Goal: Task Accomplishment & Management: Use online tool/utility

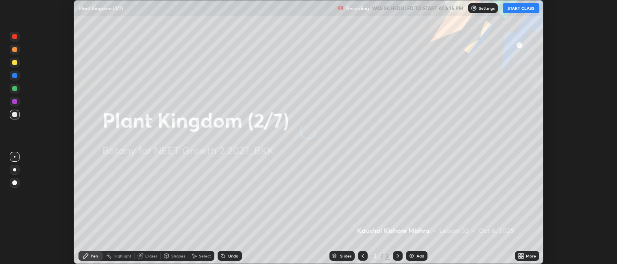
scroll to position [264, 617]
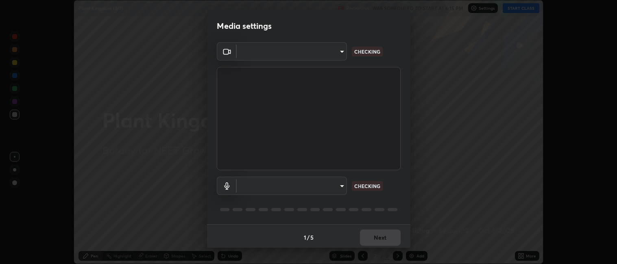
type input "052f9b30e05f62bb2e590cb50044ac96a00de3eab8a32c7a625fc31ec407be61"
click at [292, 186] on body "Erase all Plant Kingdom (2/7) Recording WAS SCHEDULED TO START AT 6:15 PM Setti…" at bounding box center [308, 132] width 617 height 264
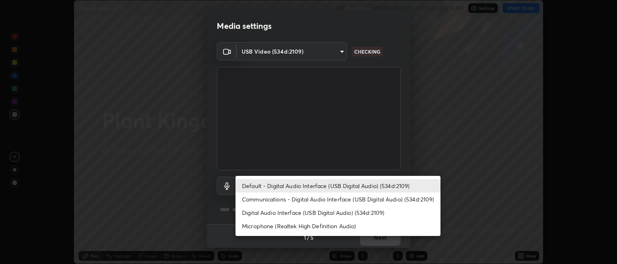
click at [265, 225] on li "Microphone (Realtek High Definition Audio)" at bounding box center [338, 226] width 205 height 13
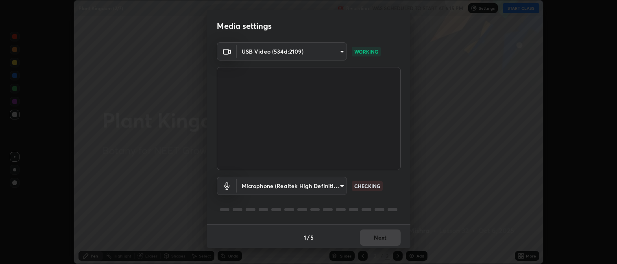
click at [266, 185] on body "Erase all Plant Kingdom (2/7) Recording WAS SCHEDULED TO START AT 6:15 PM Setti…" at bounding box center [308, 132] width 617 height 264
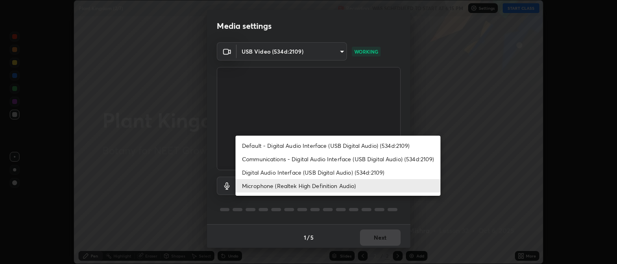
click at [271, 172] on li "Digital Audio Interface (USB Digital Audio) (534d:2109)" at bounding box center [338, 172] width 205 height 13
type input "e10a7125e7494e57598a8ac71207e03756dcaea18aa82df0ae2f868a8eb93e87"
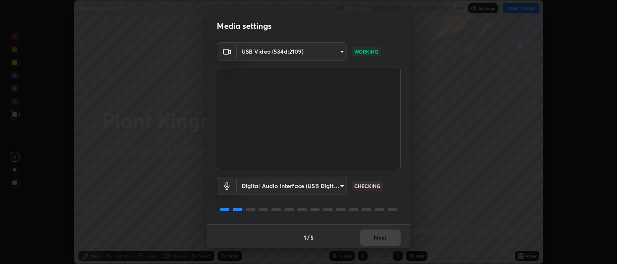
scroll to position [2, 0]
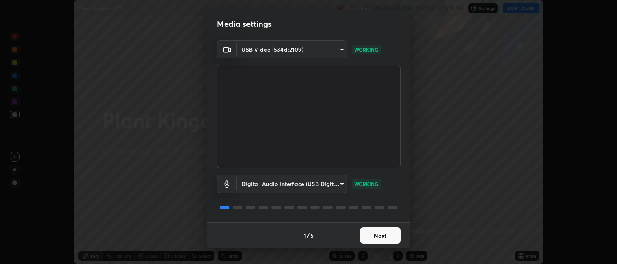
click at [382, 234] on button "Next" at bounding box center [380, 236] width 41 height 16
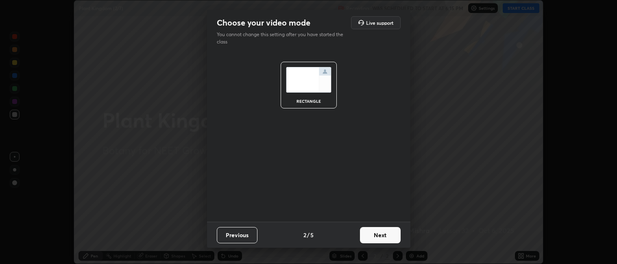
scroll to position [0, 0]
click at [384, 236] on button "Next" at bounding box center [380, 235] width 41 height 16
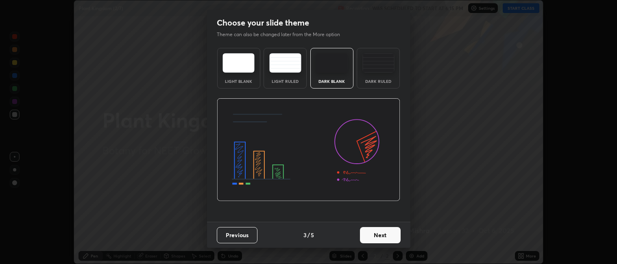
click at [393, 235] on button "Next" at bounding box center [380, 235] width 41 height 16
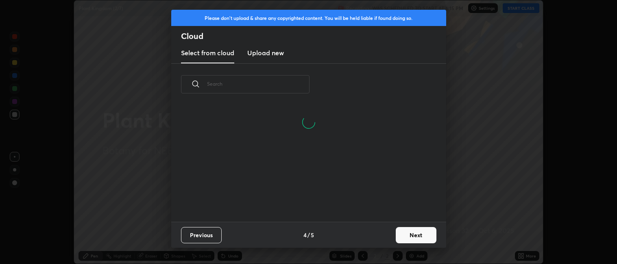
click at [416, 239] on button "Next" at bounding box center [416, 235] width 41 height 16
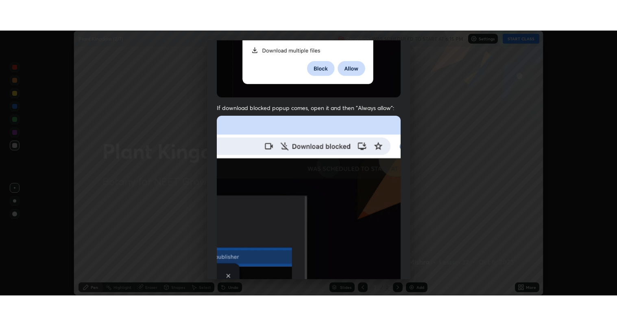
scroll to position [168, 0]
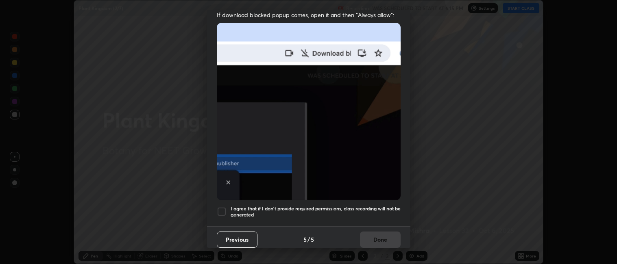
click at [221, 207] on div at bounding box center [222, 212] width 10 height 10
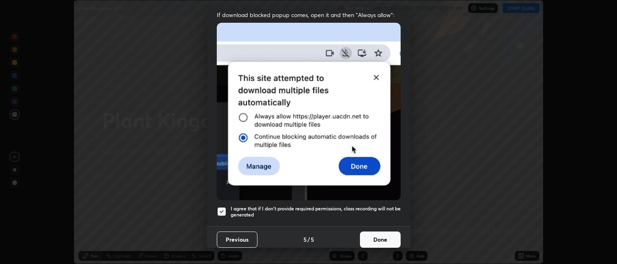
click at [381, 232] on button "Done" at bounding box center [380, 240] width 41 height 16
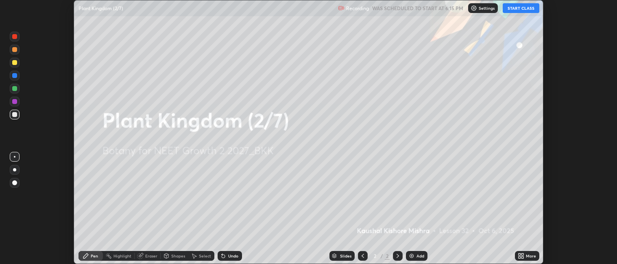
click at [524, 254] on icon at bounding box center [523, 255] width 2 height 2
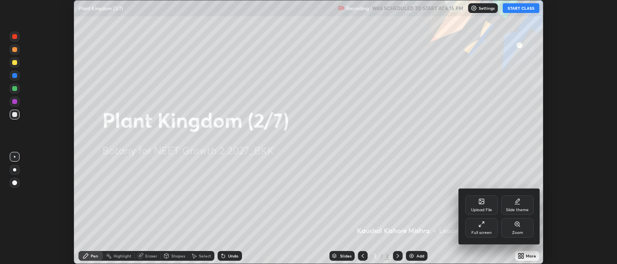
click at [480, 226] on icon at bounding box center [480, 226] width 2 height 2
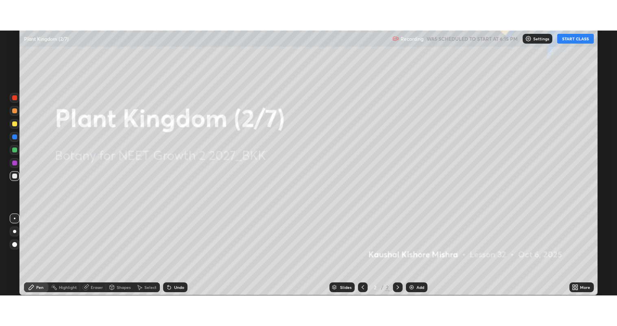
scroll to position [326, 617]
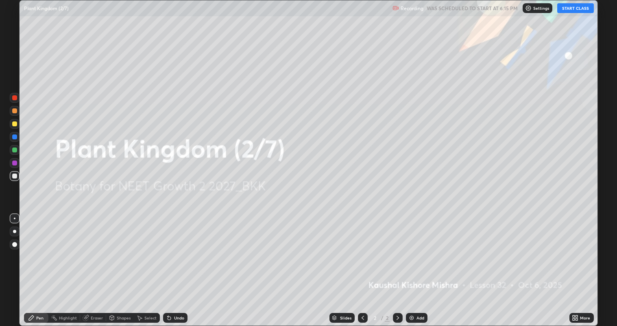
click at [570, 8] on button "START CLASS" at bounding box center [575, 8] width 37 height 10
click at [412, 264] on div "Add" at bounding box center [417, 318] width 22 height 10
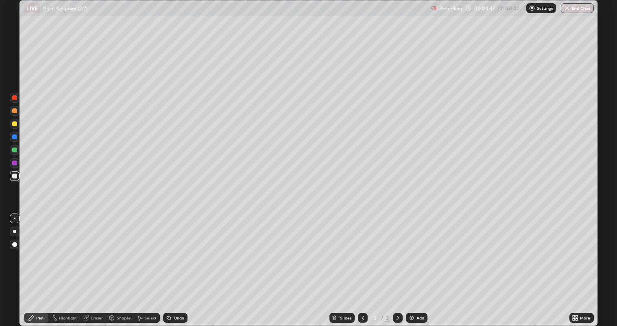
click at [14, 126] on div at bounding box center [14, 123] width 5 height 5
click at [14, 150] on div at bounding box center [14, 149] width 5 height 5
click at [86, 264] on icon at bounding box center [87, 317] width 4 height 4
click at [36, 264] on div "Pen" at bounding box center [36, 318] width 24 height 10
click at [16, 175] on div at bounding box center [14, 175] width 5 height 5
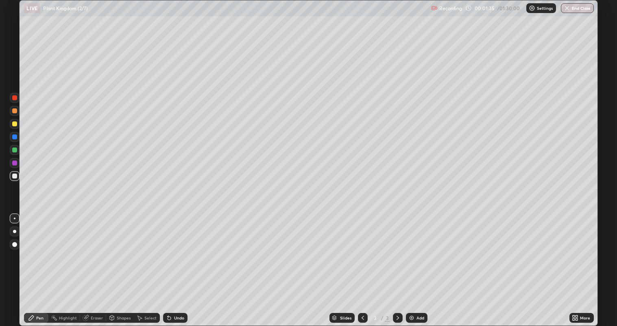
click at [15, 151] on div at bounding box center [14, 149] width 5 height 5
click at [15, 177] on div at bounding box center [14, 175] width 5 height 5
click at [14, 125] on div at bounding box center [14, 123] width 5 height 5
click at [13, 149] on div at bounding box center [14, 149] width 5 height 5
click at [92, 264] on div "Eraser" at bounding box center [97, 317] width 12 height 4
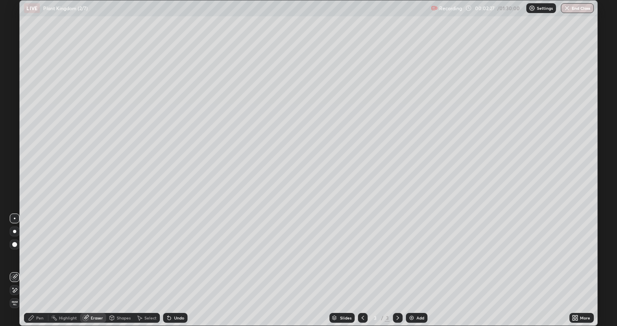
click at [40, 264] on div "Pen" at bounding box center [39, 317] width 7 height 4
click at [14, 124] on div at bounding box center [14, 123] width 5 height 5
click at [19, 151] on div at bounding box center [15, 150] width 10 height 10
click at [17, 124] on div at bounding box center [15, 124] width 10 height 10
click at [411, 264] on img at bounding box center [412, 317] width 7 height 7
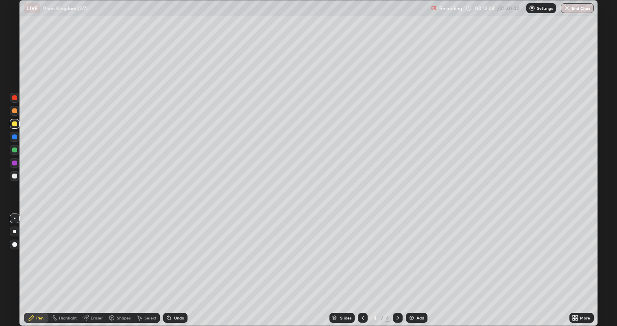
click at [17, 177] on div at bounding box center [15, 176] width 10 height 10
click at [16, 151] on div at bounding box center [14, 149] width 5 height 5
click at [12, 123] on div at bounding box center [14, 123] width 5 height 5
click at [409, 264] on img at bounding box center [412, 317] width 7 height 7
click at [13, 176] on div at bounding box center [14, 175] width 5 height 5
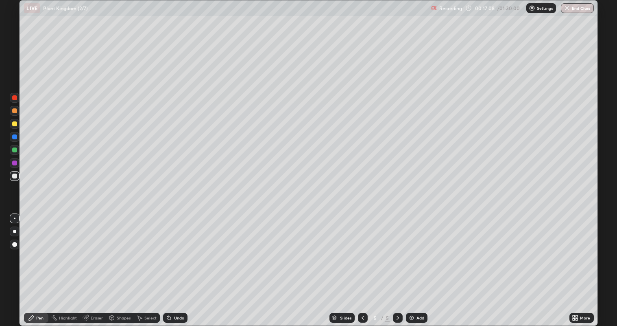
click at [15, 124] on div at bounding box center [14, 123] width 5 height 5
click at [15, 151] on div at bounding box center [14, 149] width 5 height 5
click at [14, 125] on div at bounding box center [14, 123] width 5 height 5
click at [15, 152] on div at bounding box center [14, 149] width 5 height 5
click at [14, 128] on div at bounding box center [15, 124] width 10 height 10
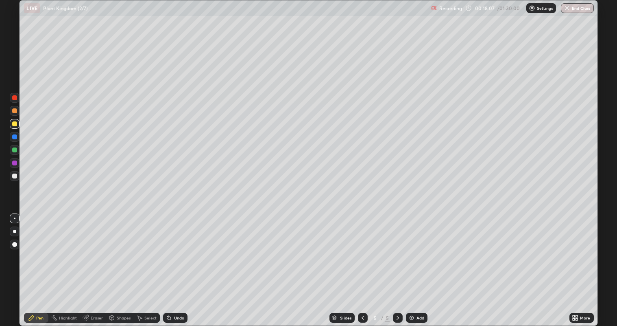
click at [15, 176] on div at bounding box center [14, 175] width 5 height 5
click at [15, 126] on div at bounding box center [14, 123] width 5 height 5
click at [19, 177] on div at bounding box center [15, 176] width 10 height 10
click at [19, 123] on div at bounding box center [15, 124] width 10 height 10
click at [17, 177] on div at bounding box center [15, 176] width 10 height 10
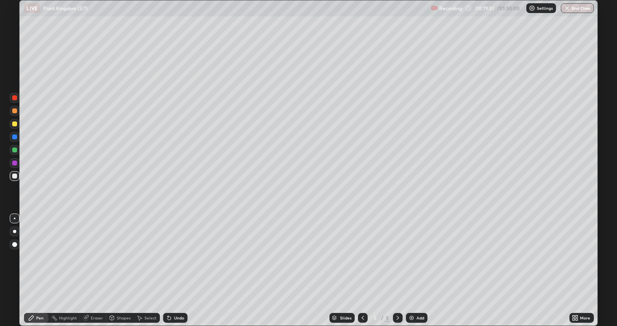
click at [19, 126] on div at bounding box center [15, 124] width 10 height 10
click at [15, 176] on div at bounding box center [14, 175] width 5 height 5
click at [96, 264] on div "Eraser" at bounding box center [97, 317] width 12 height 4
click at [37, 264] on div "Pen" at bounding box center [39, 317] width 7 height 4
click at [413, 264] on img at bounding box center [412, 317] width 7 height 7
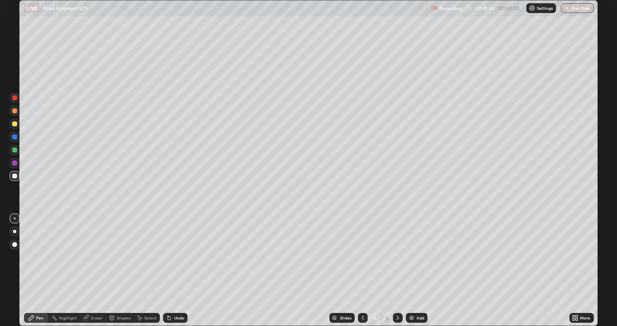
click at [15, 125] on div at bounding box center [14, 123] width 5 height 5
click at [15, 151] on div at bounding box center [14, 149] width 5 height 5
click at [410, 264] on img at bounding box center [412, 317] width 7 height 7
click at [15, 176] on div at bounding box center [14, 175] width 5 height 5
click at [15, 125] on div at bounding box center [14, 123] width 5 height 5
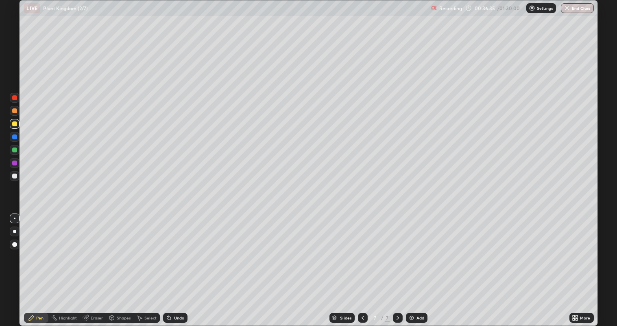
click at [16, 151] on div at bounding box center [14, 149] width 5 height 5
click at [15, 177] on div at bounding box center [14, 175] width 5 height 5
click at [413, 264] on img at bounding box center [412, 317] width 7 height 7
click at [14, 126] on div at bounding box center [14, 123] width 5 height 5
click at [14, 150] on div at bounding box center [14, 149] width 5 height 5
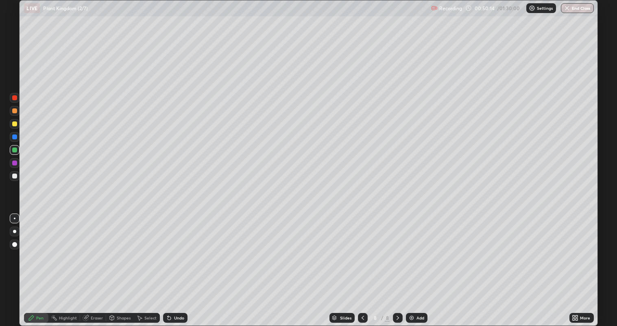
click at [413, 264] on img at bounding box center [412, 317] width 7 height 7
click at [15, 112] on div at bounding box center [14, 110] width 5 height 5
click at [17, 178] on div at bounding box center [15, 176] width 10 height 10
click at [15, 150] on div at bounding box center [14, 149] width 5 height 5
click at [15, 177] on div at bounding box center [14, 175] width 5 height 5
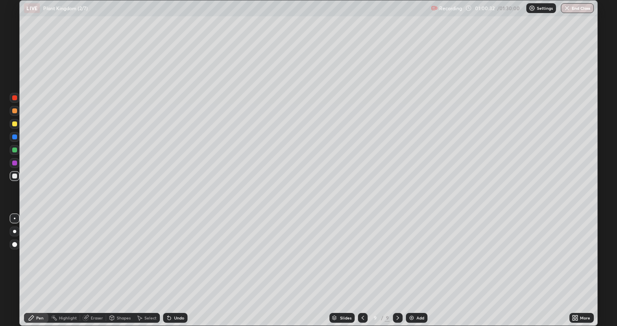
click at [15, 151] on div at bounding box center [14, 149] width 5 height 5
click at [15, 177] on div at bounding box center [14, 175] width 5 height 5
click at [413, 264] on img at bounding box center [412, 317] width 7 height 7
click at [16, 125] on div at bounding box center [14, 123] width 5 height 5
click at [93, 264] on div "Eraser" at bounding box center [97, 317] width 12 height 4
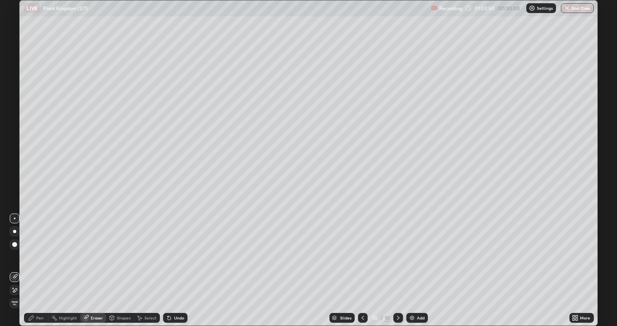
click at [37, 264] on div "Pen" at bounding box center [39, 317] width 7 height 4
click at [15, 151] on div at bounding box center [14, 149] width 5 height 5
click at [15, 175] on div at bounding box center [14, 175] width 5 height 5
click at [90, 264] on div "Eraser" at bounding box center [93, 318] width 26 height 10
click at [39, 264] on div "Pen" at bounding box center [39, 317] width 7 height 4
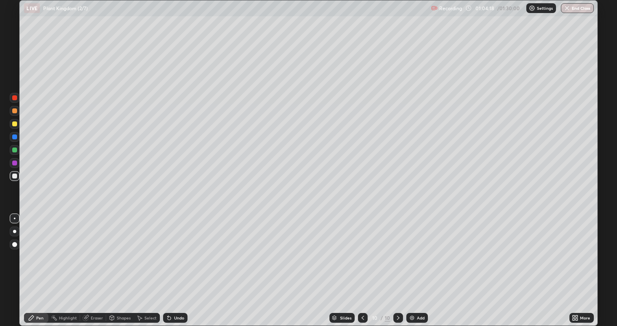
click at [16, 151] on div at bounding box center [14, 149] width 5 height 5
click at [16, 178] on div at bounding box center [14, 175] width 5 height 5
click at [14, 150] on div at bounding box center [14, 149] width 5 height 5
click at [13, 177] on div at bounding box center [14, 175] width 5 height 5
click at [411, 264] on img at bounding box center [412, 317] width 7 height 7
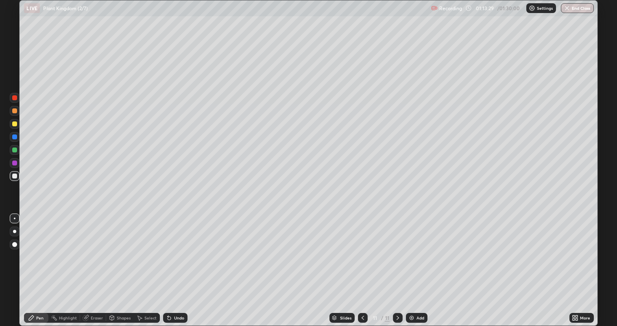
click at [16, 125] on div at bounding box center [14, 123] width 5 height 5
click at [15, 177] on div at bounding box center [14, 175] width 5 height 5
click at [568, 9] on img "button" at bounding box center [567, 8] width 7 height 7
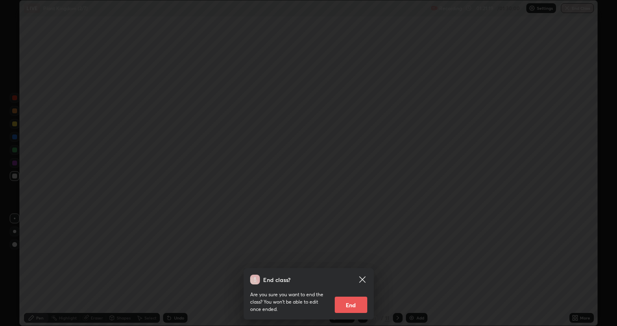
click at [357, 264] on button "End" at bounding box center [351, 304] width 33 height 16
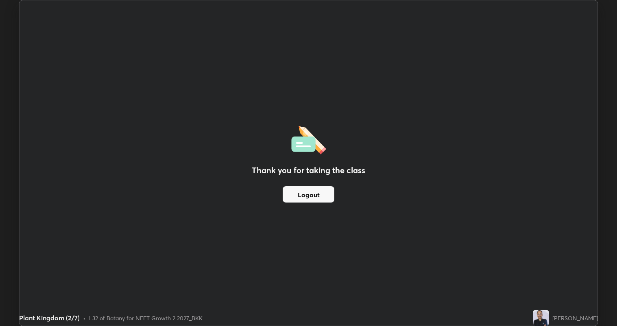
click at [309, 199] on button "Logout" at bounding box center [309, 194] width 52 height 16
